Goal: Find specific page/section: Find specific page/section

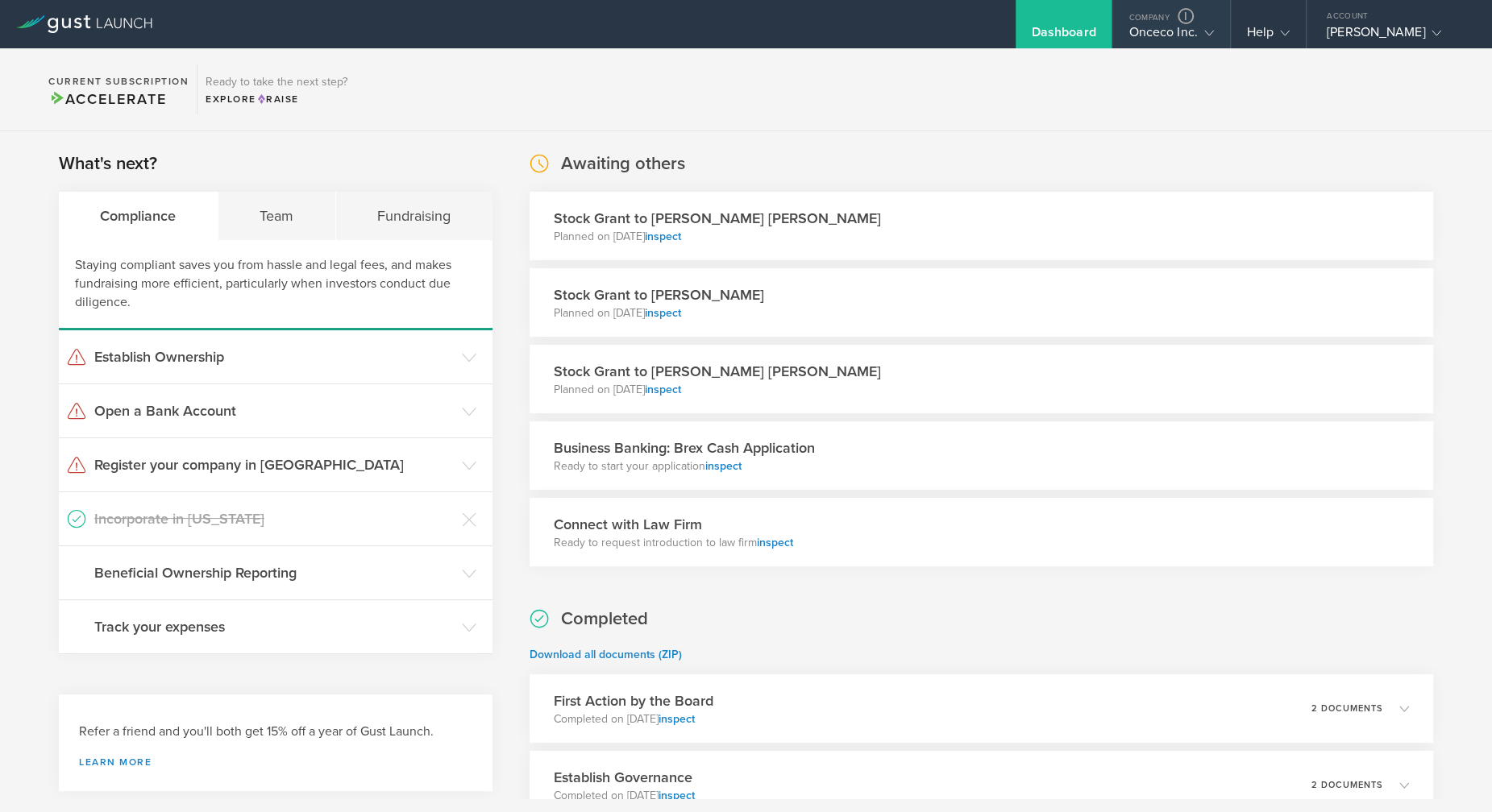
click at [1129, 36] on div "Onceco Inc." at bounding box center [1171, 36] width 84 height 24
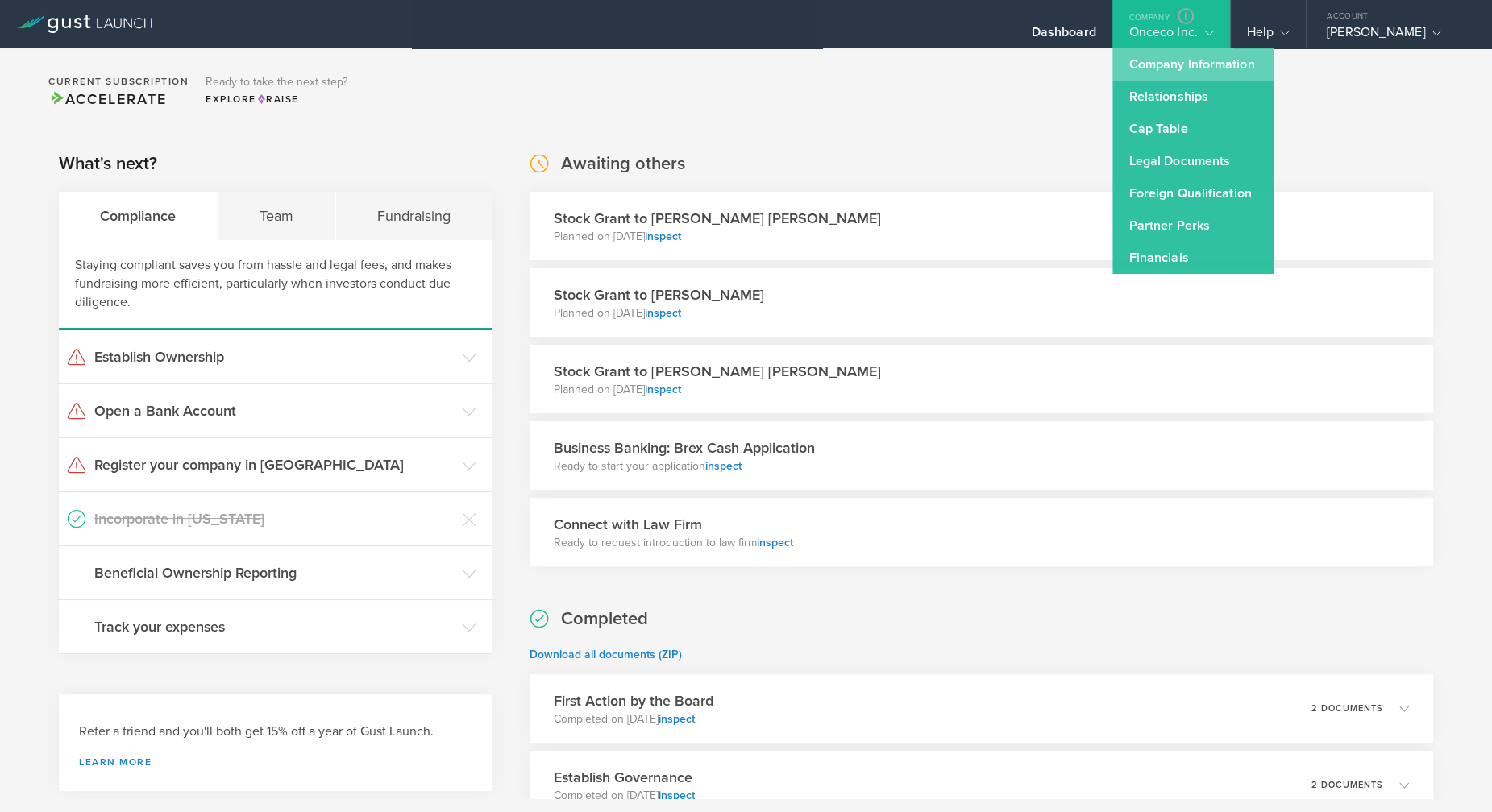
click at [1136, 64] on link "Company Information" at bounding box center [1193, 64] width 162 height 32
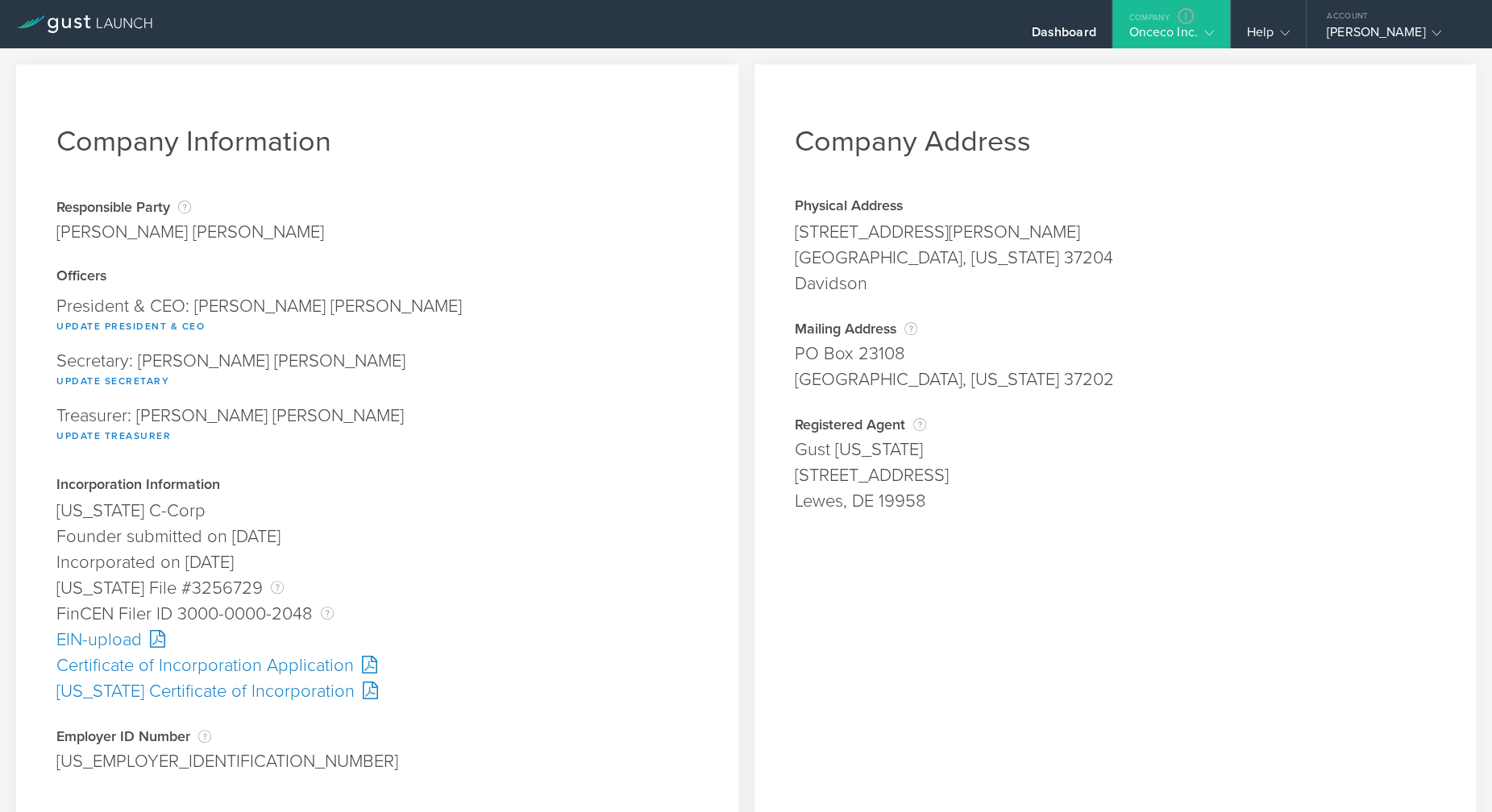
click at [113, 642] on div "EIN-upload" at bounding box center [377, 640] width 642 height 26
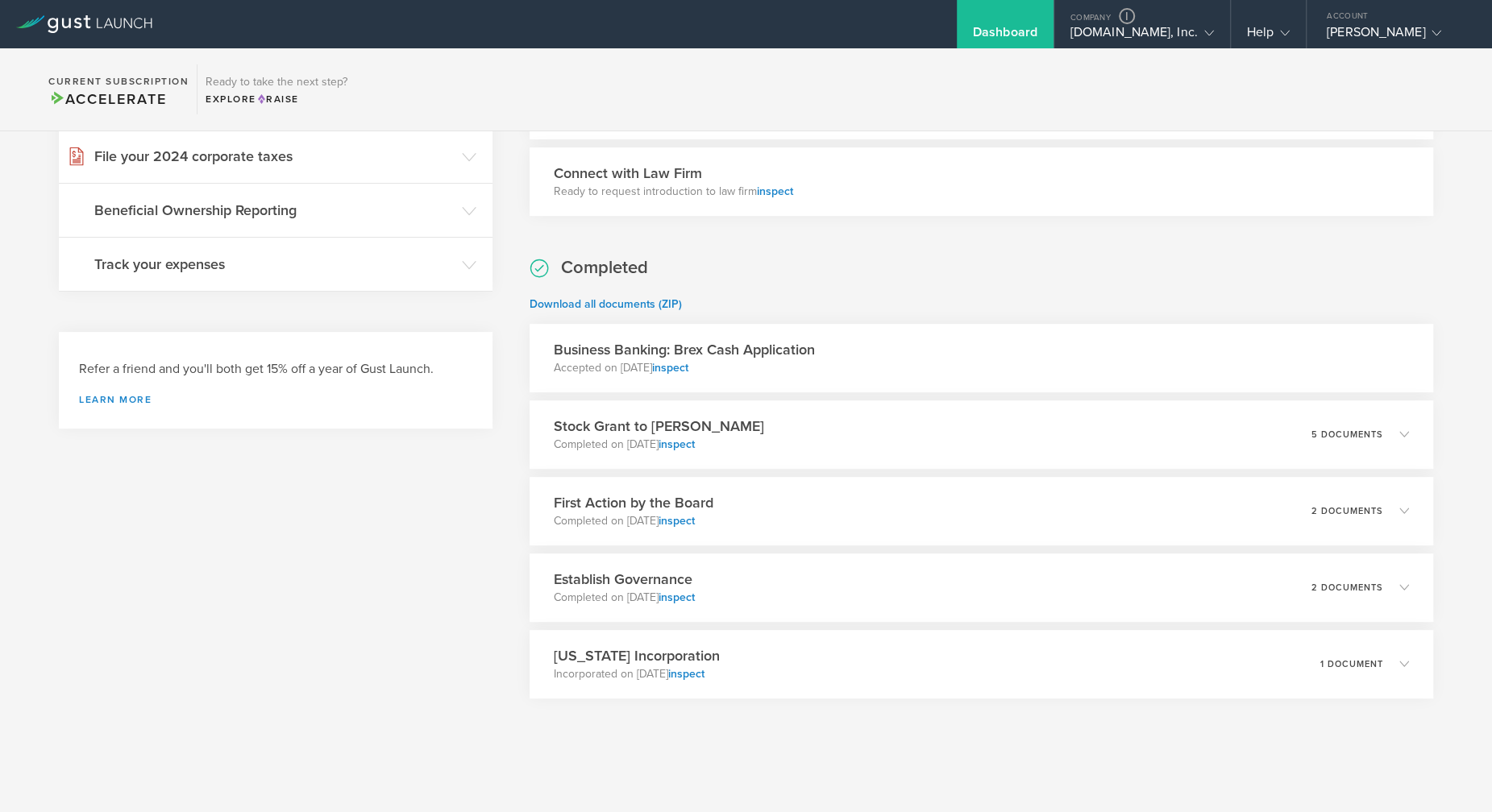
scroll to position [361, 0]
click at [1091, 27] on div "Shinebig.com, Inc." at bounding box center [1142, 36] width 175 height 24
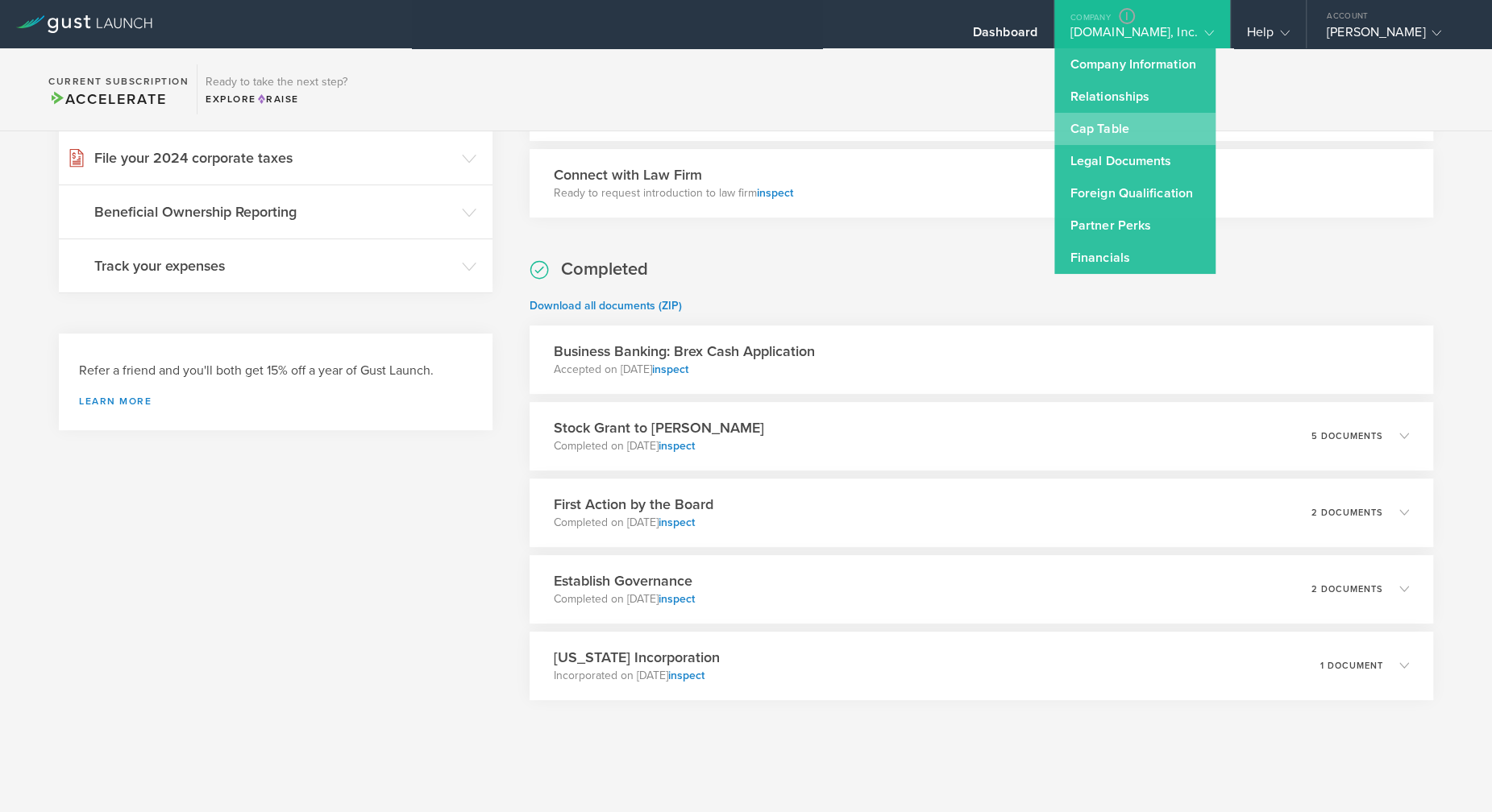
click at [1103, 120] on link "Cap Table" at bounding box center [1135, 129] width 162 height 32
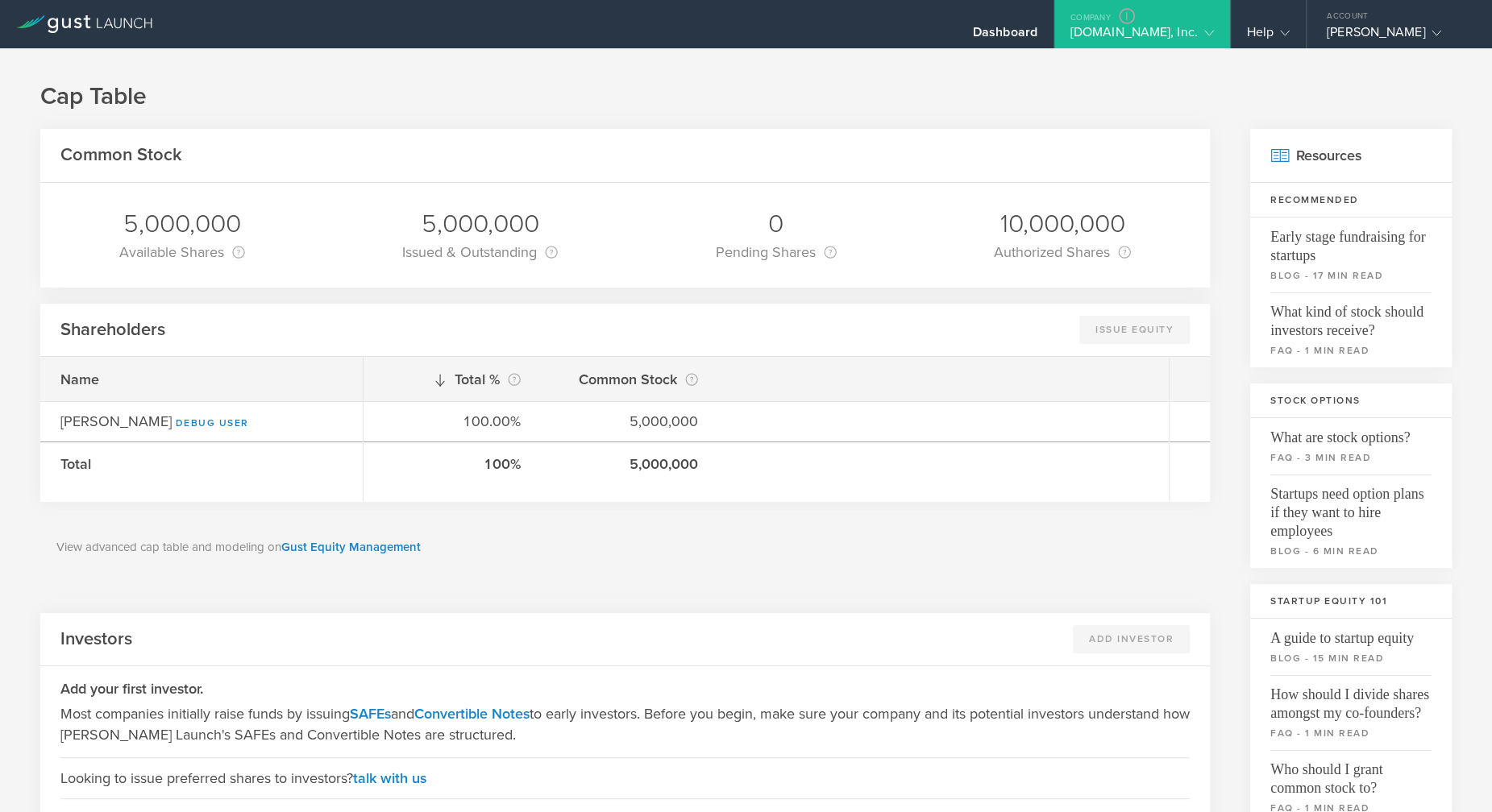
click at [1099, 31] on div "Shinebig.com, Inc." at bounding box center [1142, 36] width 144 height 24
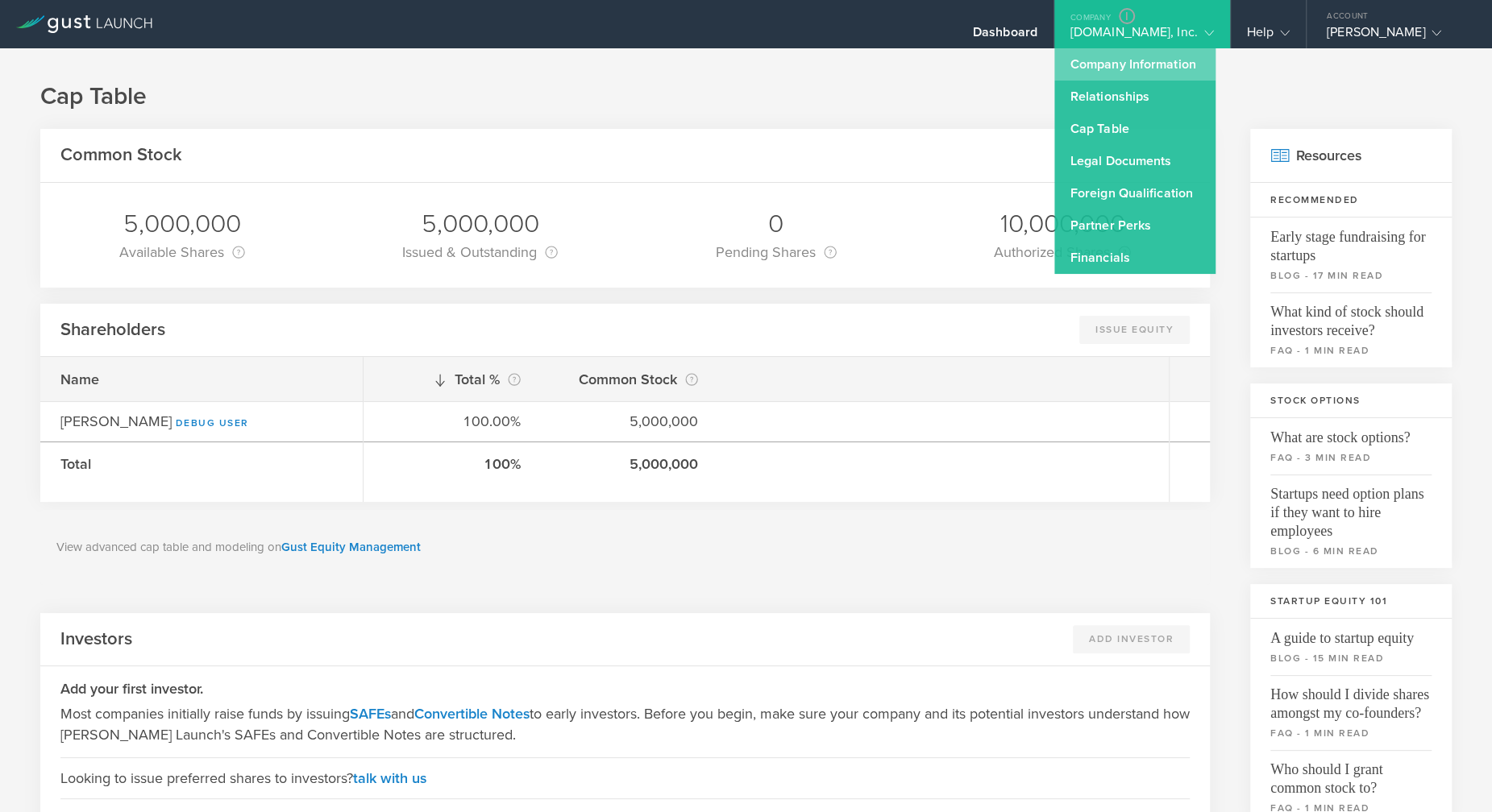
click at [1099, 54] on link "Company Information" at bounding box center [1135, 64] width 162 height 32
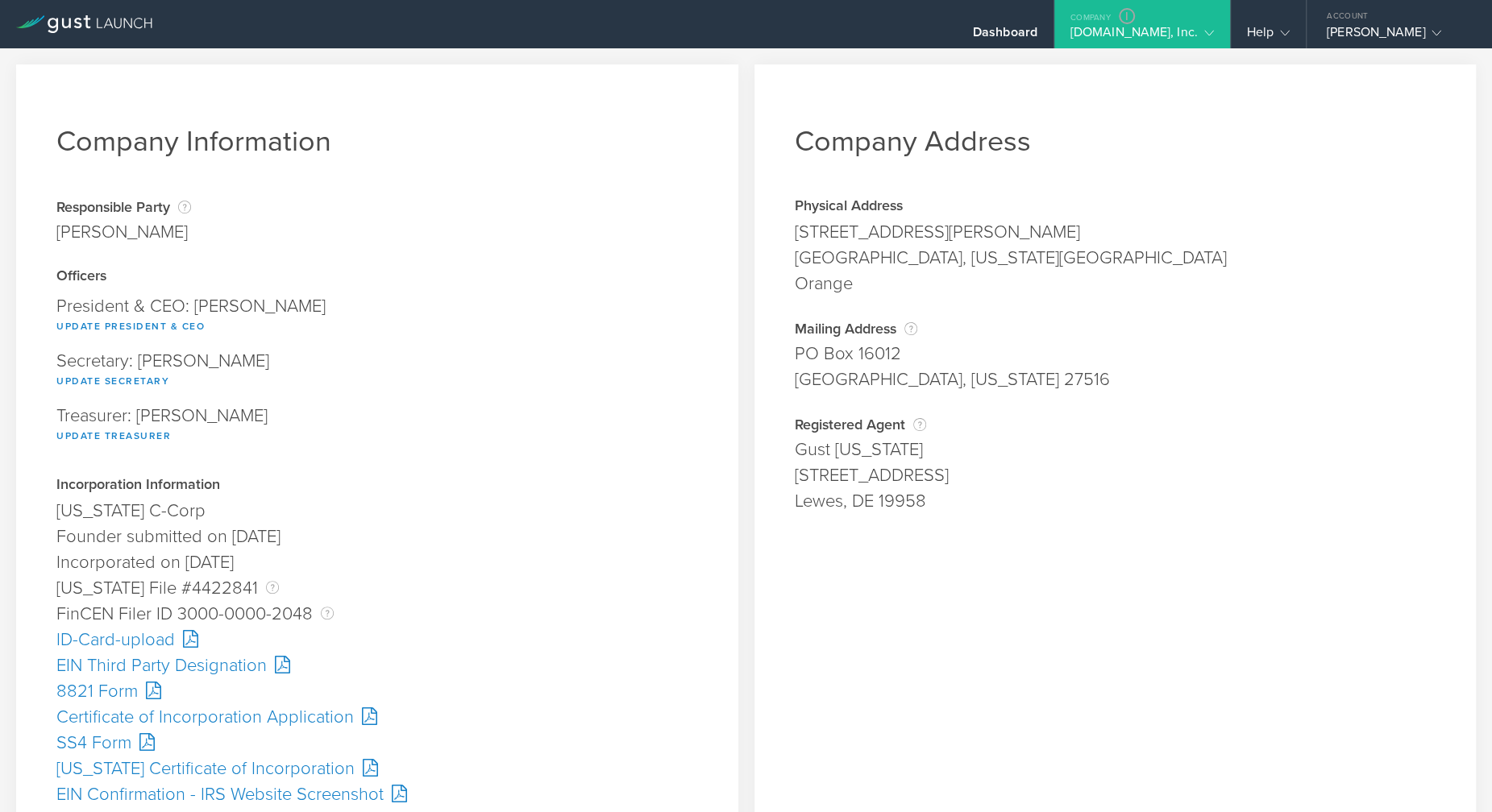
click at [123, 638] on div "ID-Card-upload" at bounding box center [377, 640] width 642 height 26
